Goal: Information Seeking & Learning: Learn about a topic

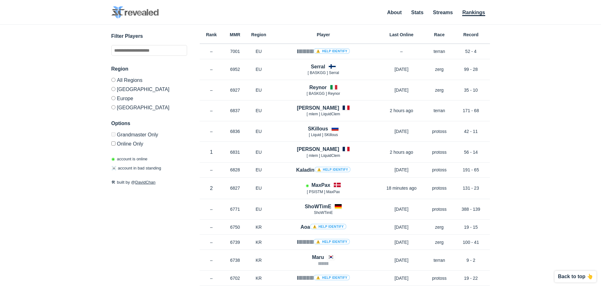
click at [111, 99] on div "✕ Filter Players Region All Regions [GEOGRAPHIC_DATA] [GEOGRAPHIC_DATA] [GEOGRA…" at bounding box center [300, 148] width 588 height 247
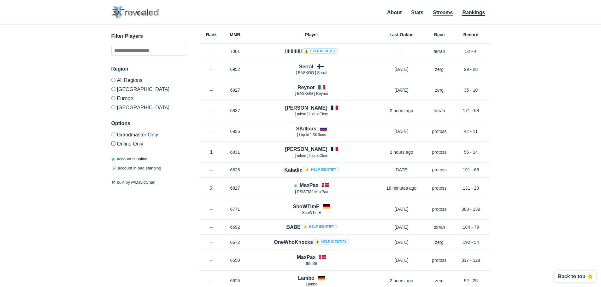
click at [441, 14] on link "Streams" at bounding box center [443, 13] width 20 height 6
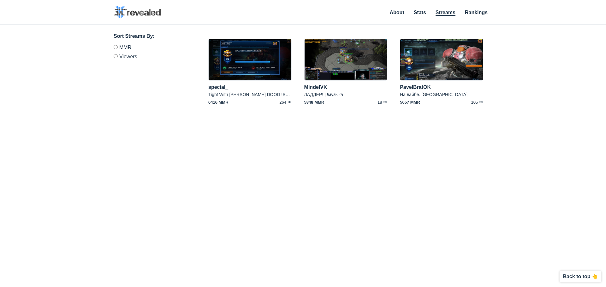
click at [422, 9] on ul "About Stats Streams Rankings" at bounding box center [437, 13] width 109 height 9
click at [418, 14] on link "Stats" at bounding box center [420, 13] width 12 height 6
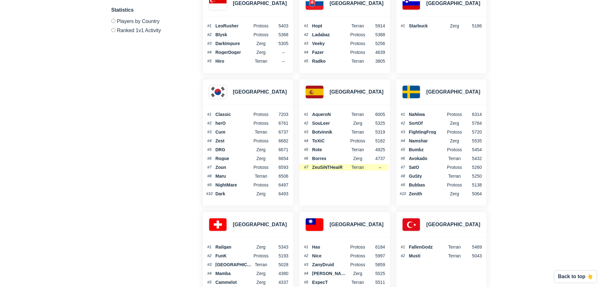
scroll to position [1885, 0]
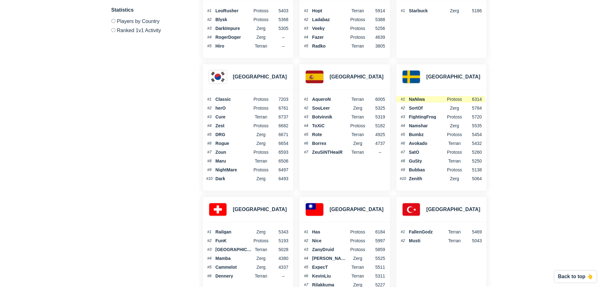
click at [416, 100] on span "NaNiwa" at bounding box center [427, 99] width 37 height 4
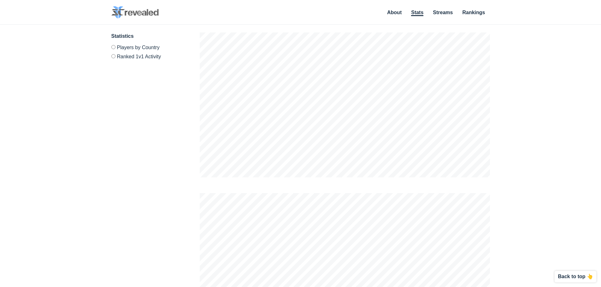
scroll to position [287, 601]
click at [112, 38] on h3 "Statistics" at bounding box center [149, 36] width 76 height 8
click at [387, 11] on link "About" at bounding box center [394, 13] width 15 height 6
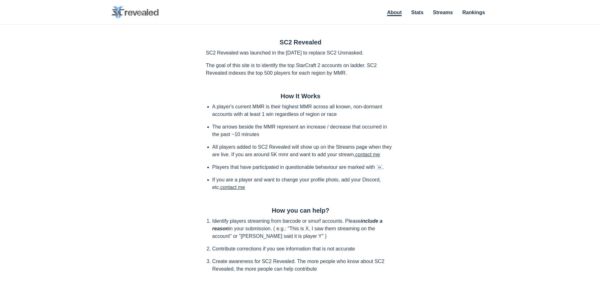
click at [307, 53] on p "SC2 Revealed was launched in the [DATE] to replace SC2 Unmasked." at bounding box center [300, 53] width 189 height 8
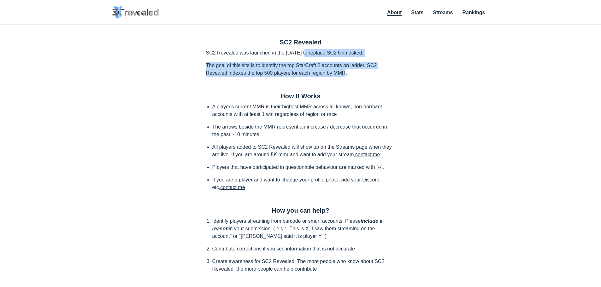
drag, startPoint x: 307, startPoint y: 53, endPoint x: 342, endPoint y: 74, distance: 40.2
click at [342, 74] on div "SC2 Revealed SC2 Revealed was launched in the [DATE] to replace SC2 Unmasked. T…" at bounding box center [301, 182] width 202 height 301
click at [342, 74] on p "The goal of this site is to identify the top StarCraft 2 accounts on ladder. SC…" at bounding box center [300, 69] width 189 height 15
drag, startPoint x: 350, startPoint y: 74, endPoint x: 227, endPoint y: 58, distance: 123.7
click at [227, 58] on div "SC2 Revealed SC2 Revealed was launched in the [DATE] to replace SC2 Unmasked. T…" at bounding box center [301, 182] width 202 height 301
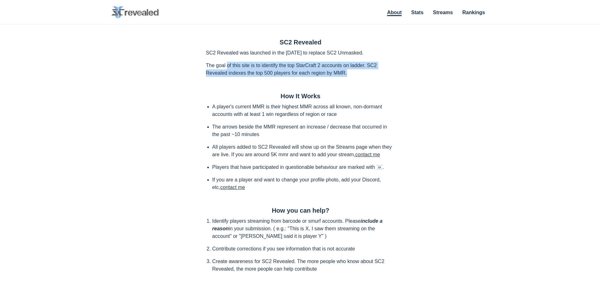
click at [227, 58] on div "SC2 Revealed SC2 Revealed was launched in the [DATE] to replace SC2 Unmasked. T…" at bounding box center [301, 182] width 202 height 301
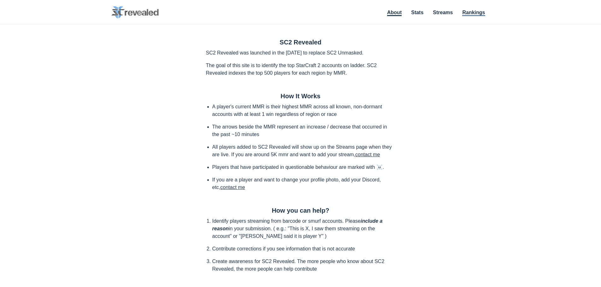
click at [478, 13] on link "Rankings" at bounding box center [473, 13] width 23 height 6
